Goal: Information Seeking & Learning: Learn about a topic

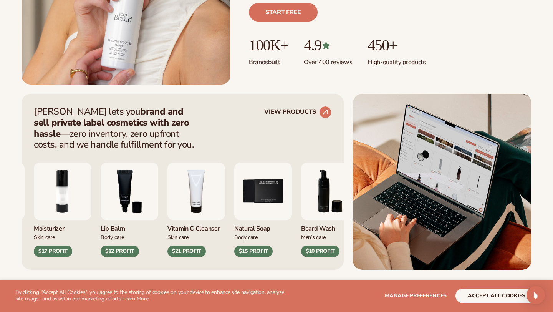
scroll to position [231, 0]
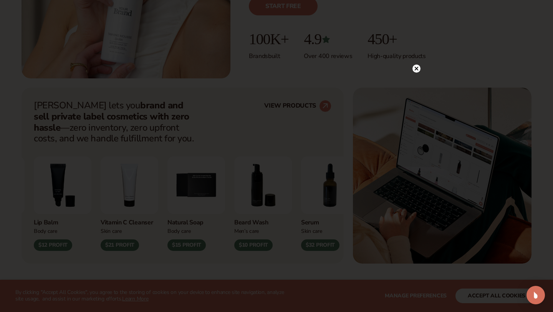
click at [417, 68] on circle at bounding box center [416, 68] width 8 height 8
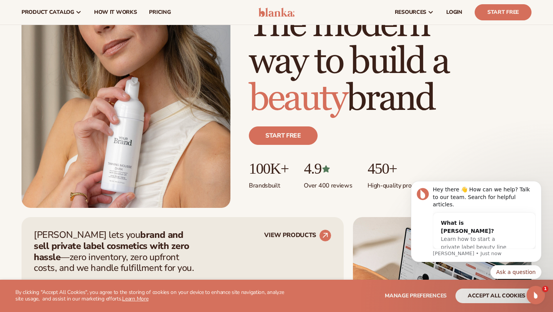
scroll to position [0, 0]
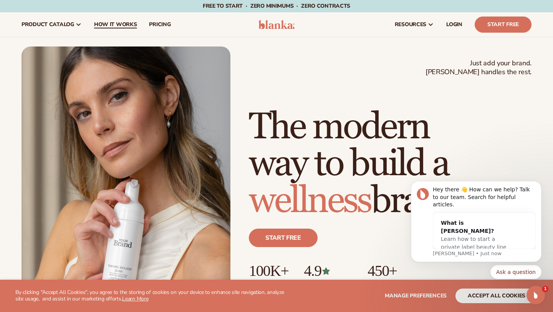
click at [125, 26] on span "How It Works" at bounding box center [115, 24] width 43 height 6
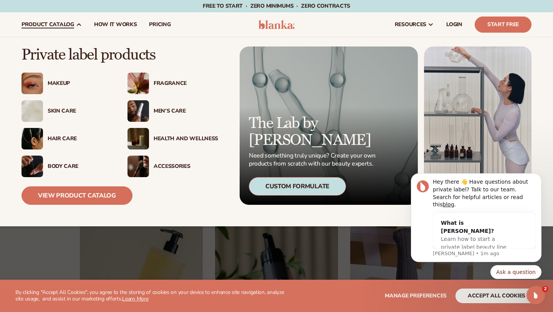
click at [163, 81] on div "Fragrance" at bounding box center [185, 83] width 64 height 7
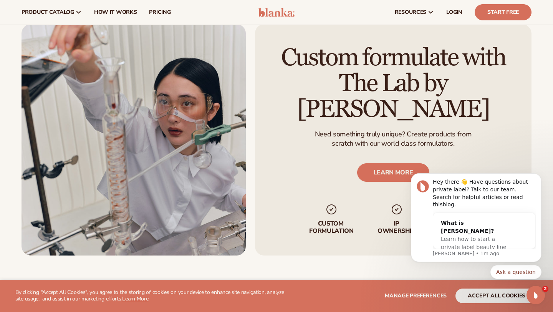
scroll to position [904, 0]
